Goal: Go to known website: Access a specific website the user already knows

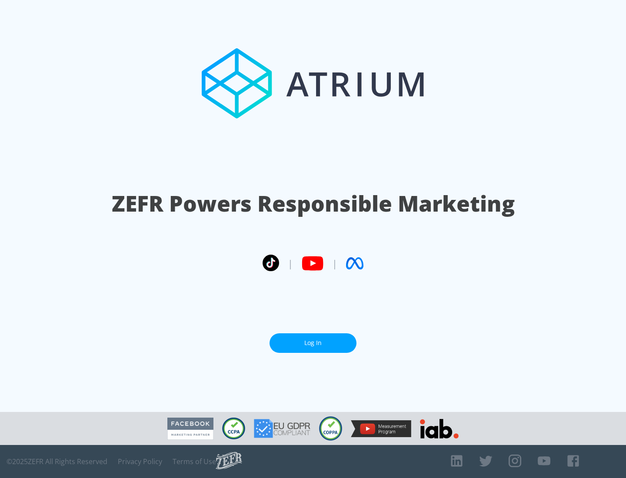
click at [313, 343] on link "Log In" at bounding box center [313, 343] width 87 height 20
